Goal: Find specific page/section: Find specific page/section

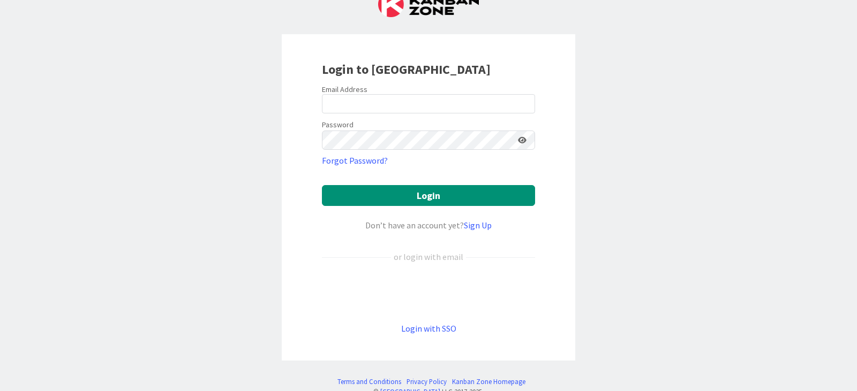
scroll to position [54, 0]
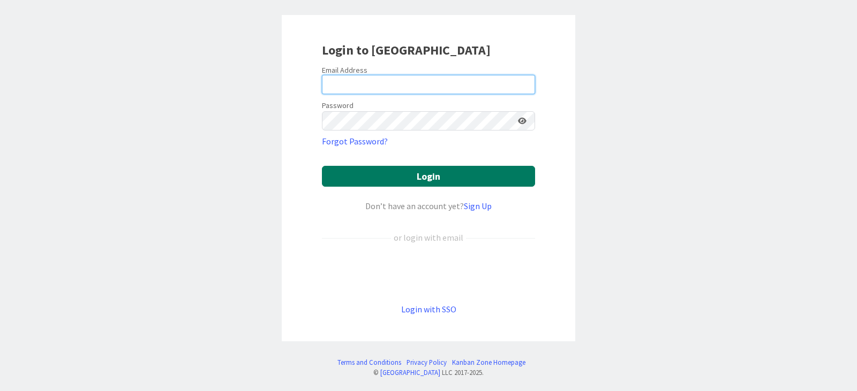
type input "[PERSON_NAME][EMAIL_ADDRESS][PERSON_NAME][DOMAIN_NAME]"
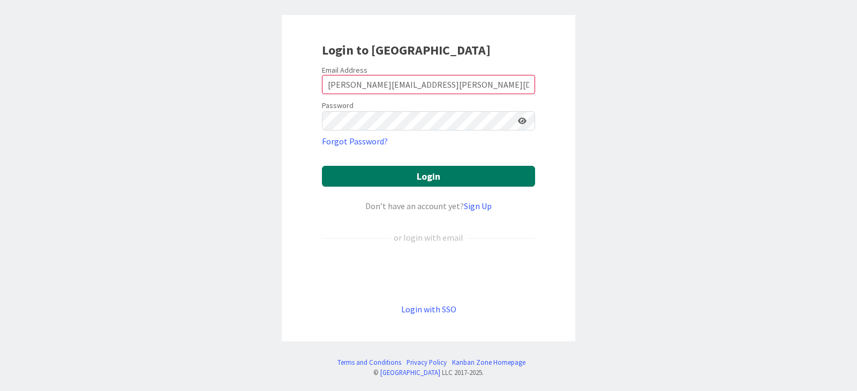
click at [434, 178] on button "Login" at bounding box center [428, 176] width 213 height 21
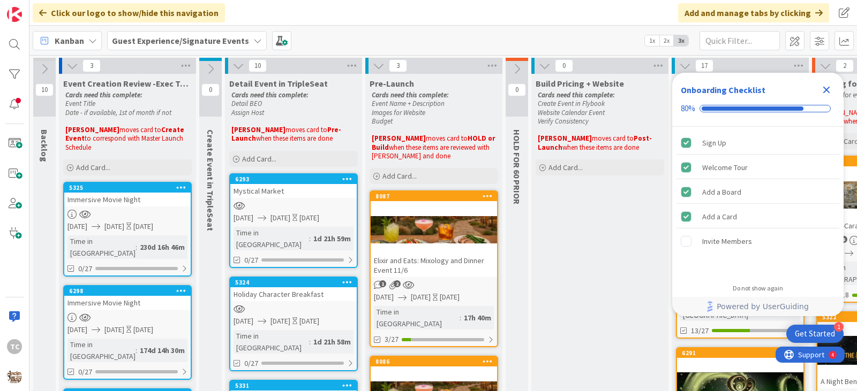
click at [833, 89] on div "Close Checklist" at bounding box center [826, 89] width 17 height 17
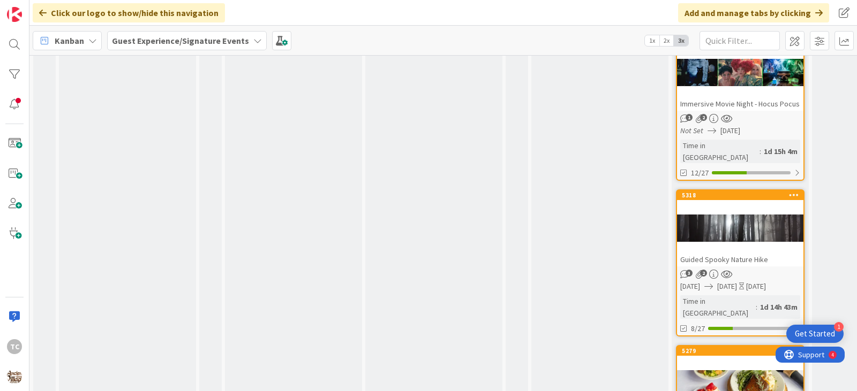
scroll to position [1318, 0]
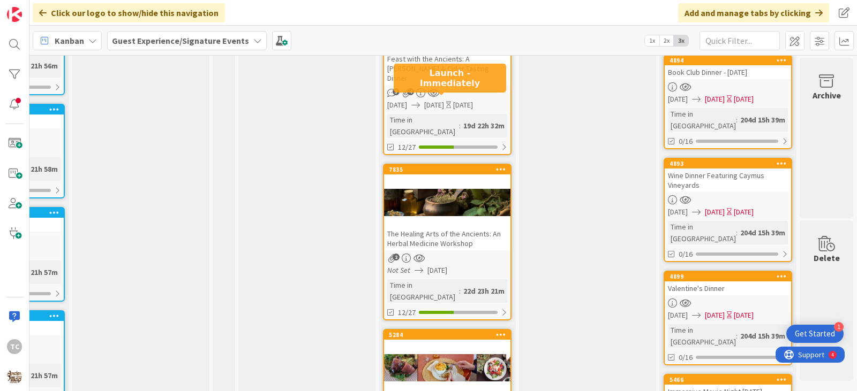
scroll to position [696, 301]
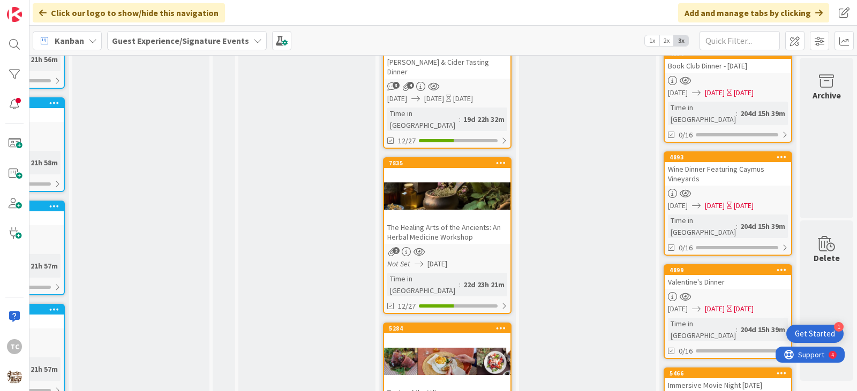
click at [435, 172] on div at bounding box center [447, 196] width 126 height 48
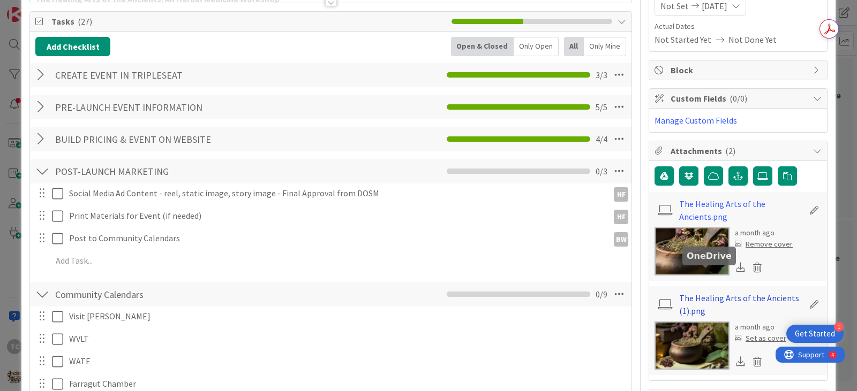
scroll to position [161, 0]
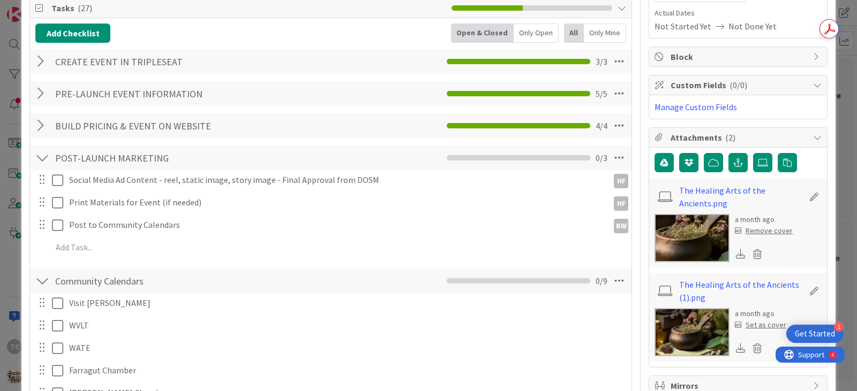
click at [736, 349] on icon at bounding box center [741, 348] width 10 height 10
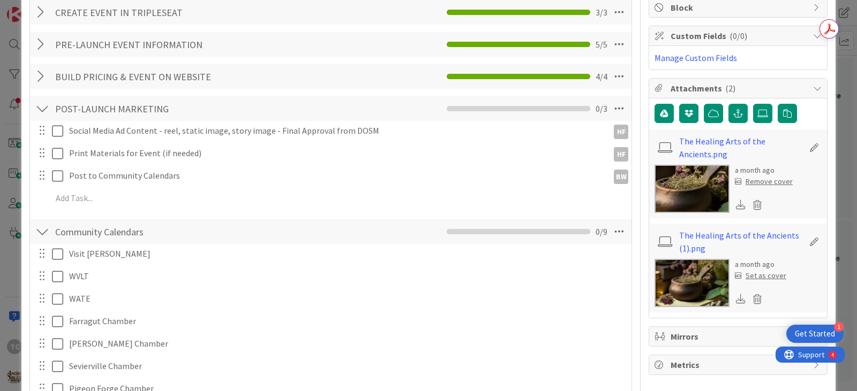
scroll to position [268, 0]
